Goal: Information Seeking & Learning: Learn about a topic

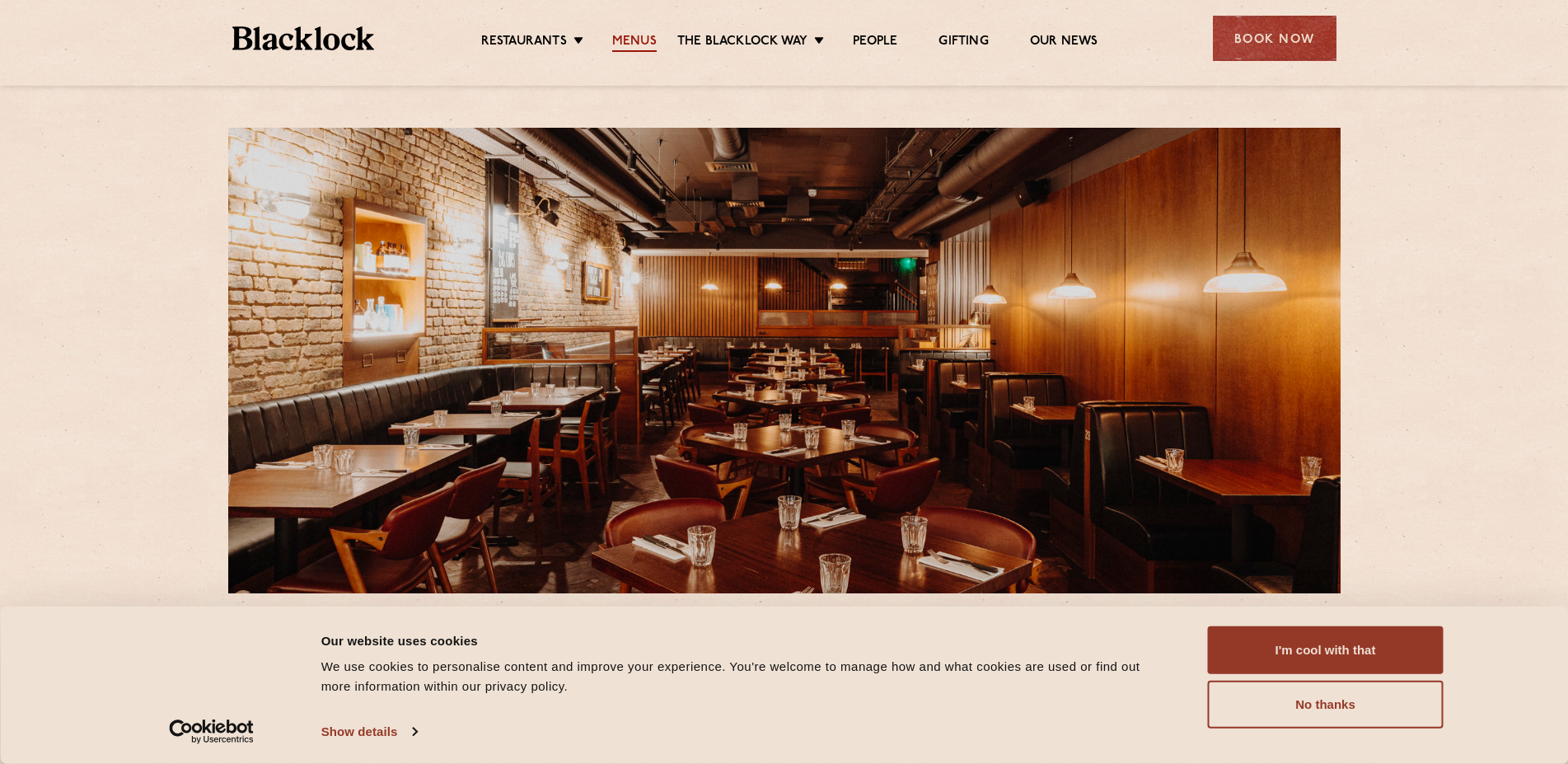
click at [632, 41] on link "Menus" at bounding box center [634, 43] width 45 height 18
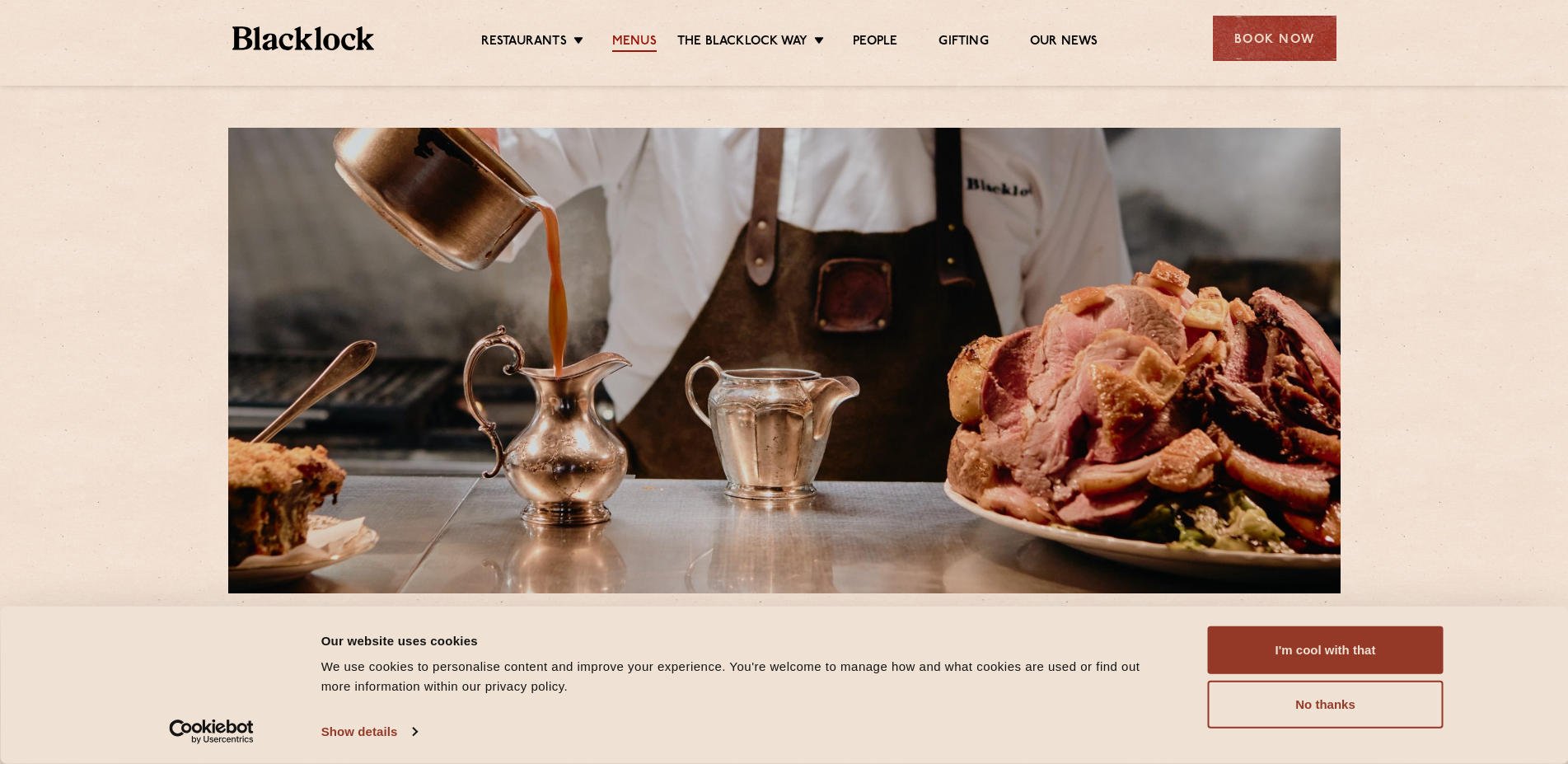
click at [630, 36] on link "Menus" at bounding box center [634, 43] width 45 height 18
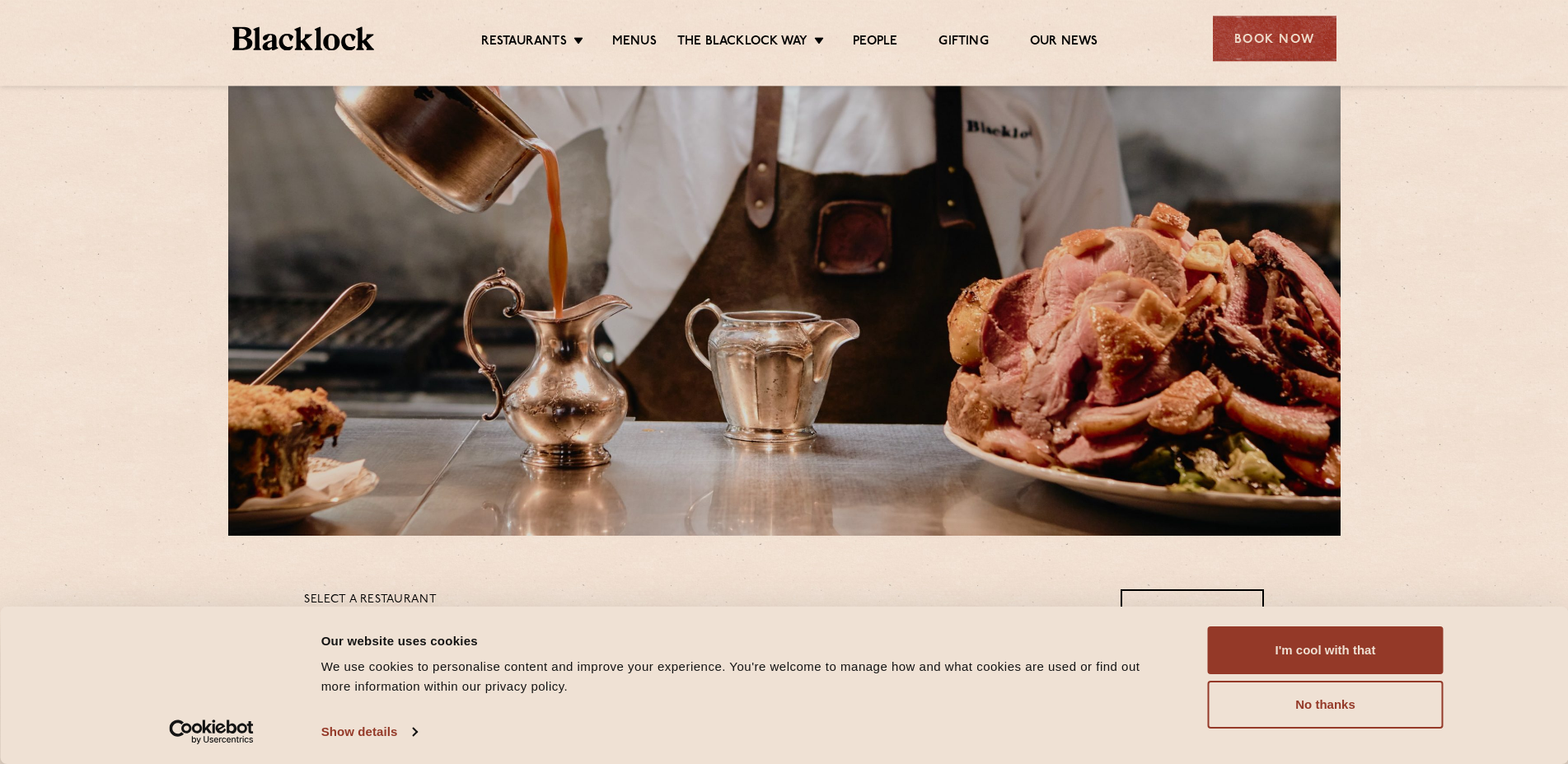
scroll to position [84, 0]
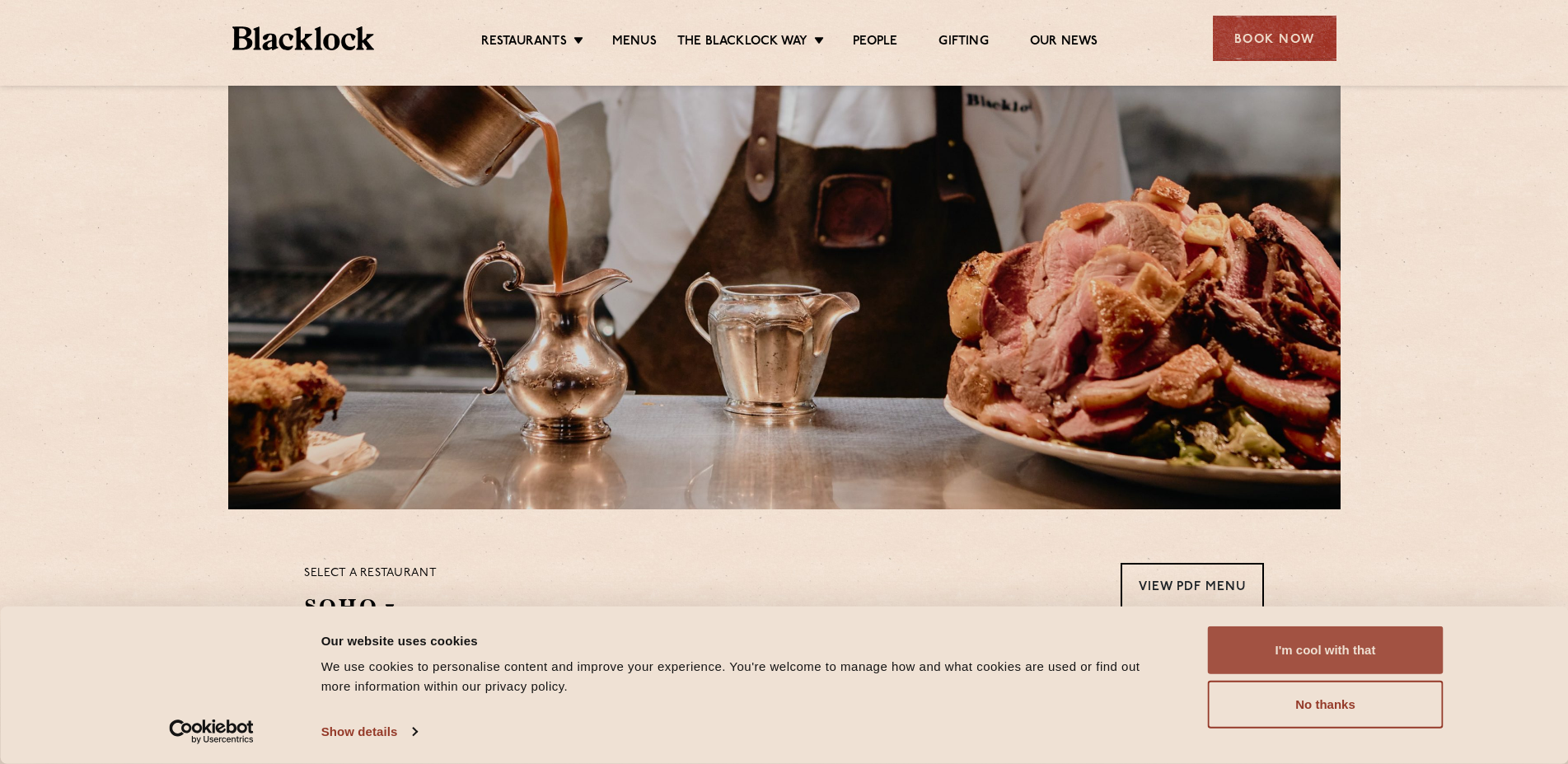
drag, startPoint x: 1306, startPoint y: 653, endPoint x: 1276, endPoint y: 644, distance: 31.3
click at [1304, 653] on button "I'm cool with that" at bounding box center [1325, 650] width 235 height 47
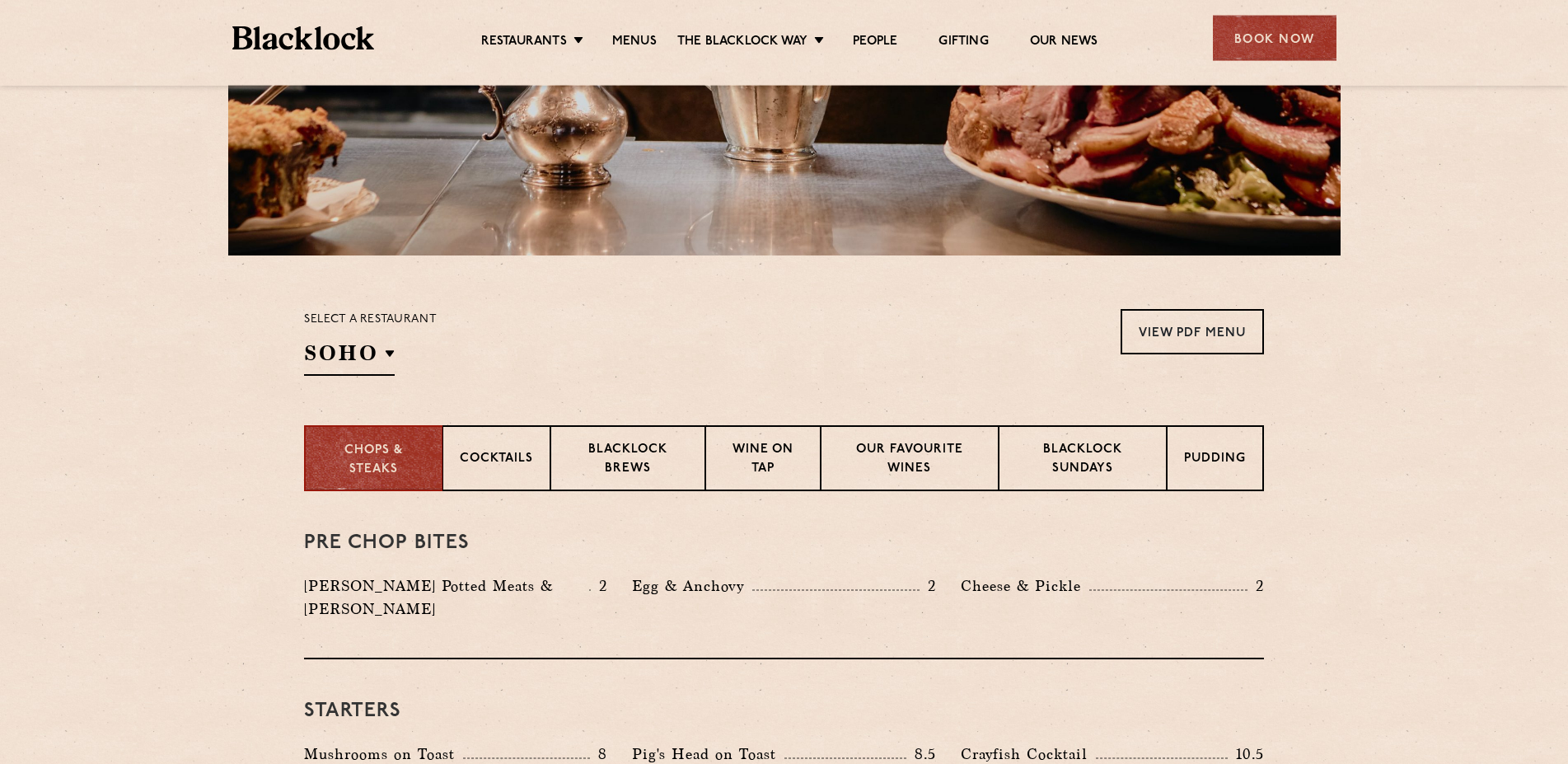
scroll to position [420, 0]
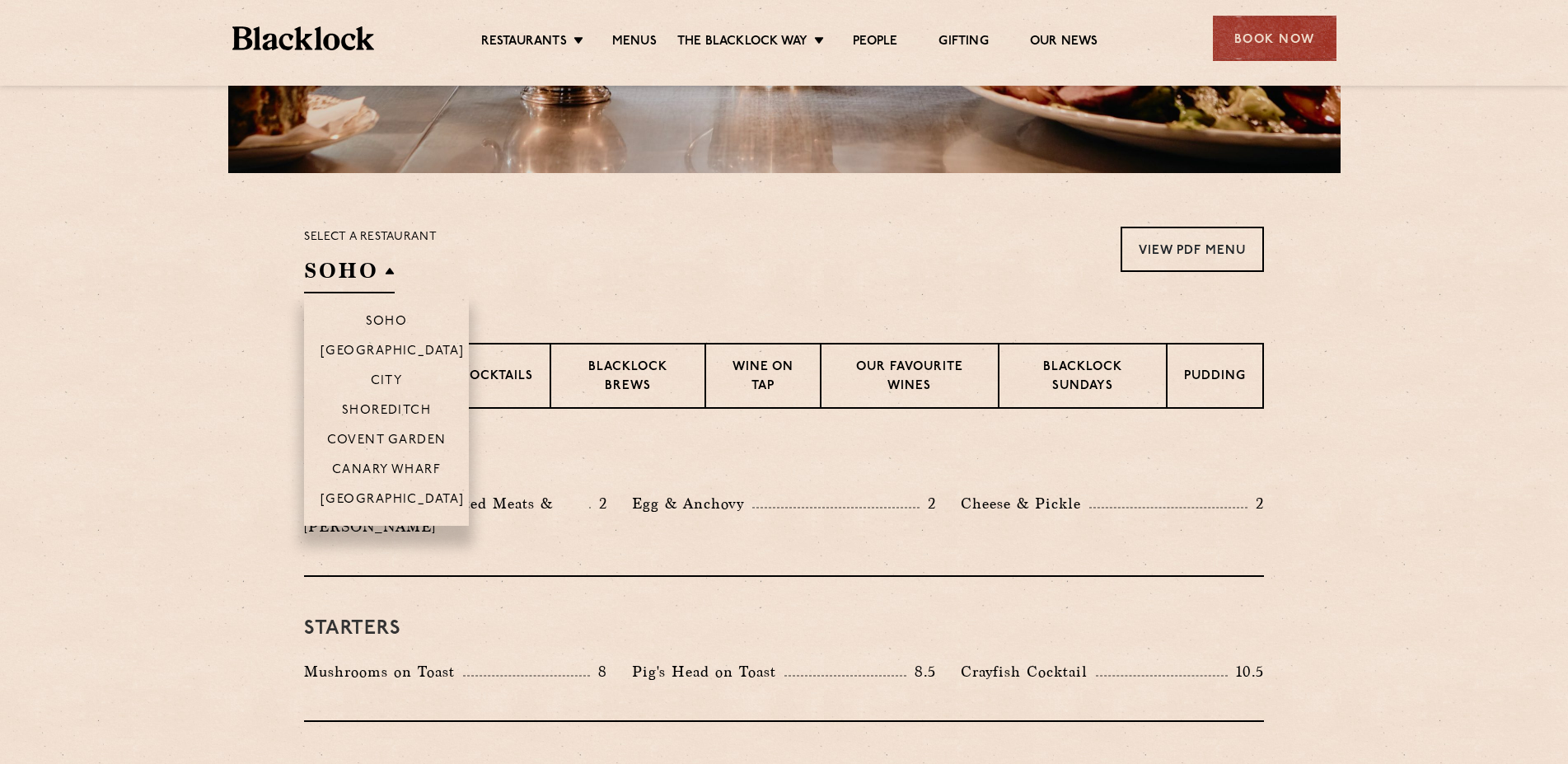
click at [381, 431] on li "Covent Garden" at bounding box center [386, 439] width 165 height 30
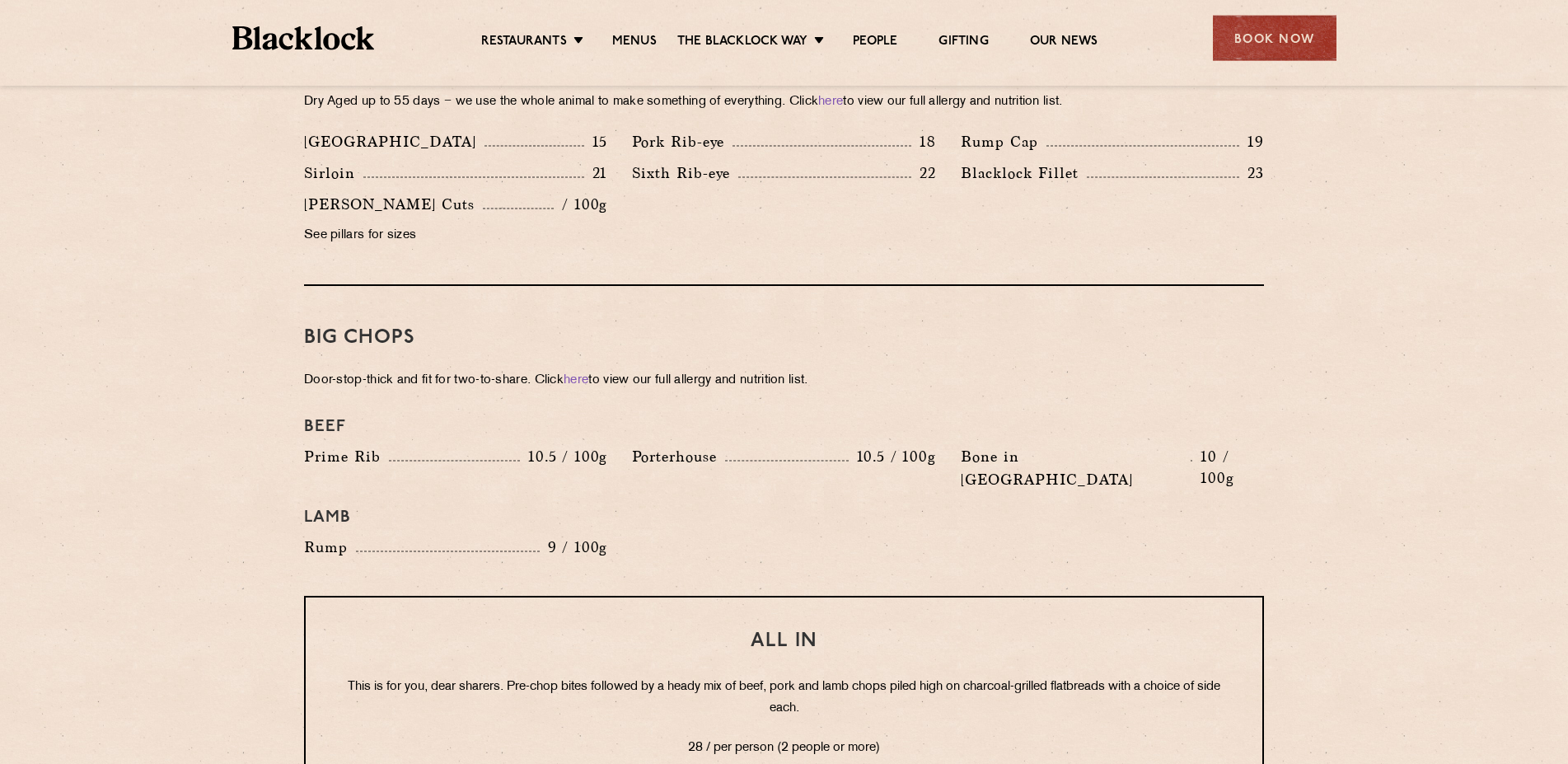
scroll to position [1681, 0]
